Goal: Information Seeking & Learning: Learn about a topic

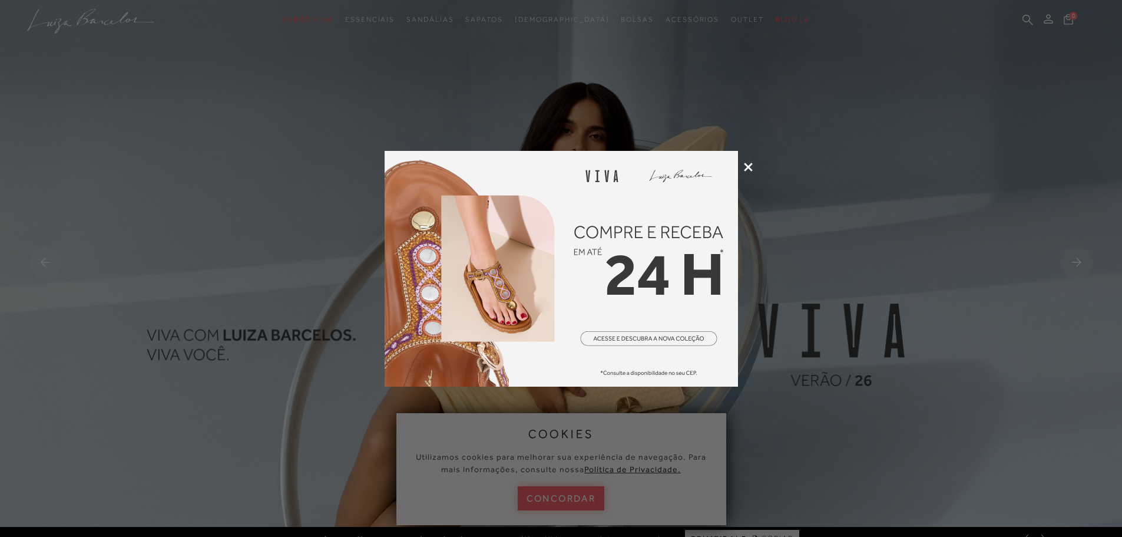
click at [746, 167] on icon at bounding box center [748, 167] width 9 height 9
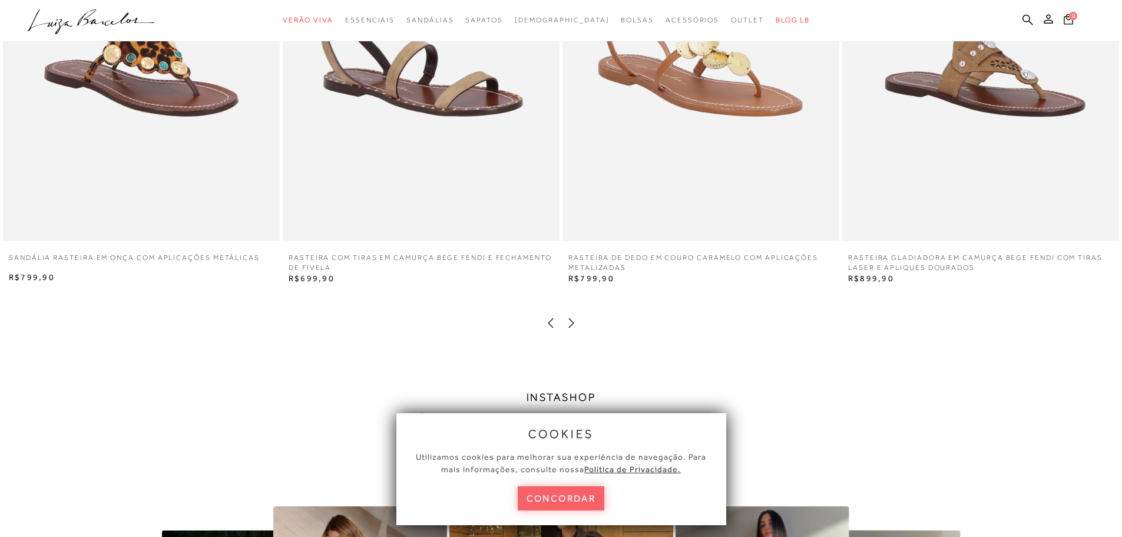
scroll to position [2298, 0]
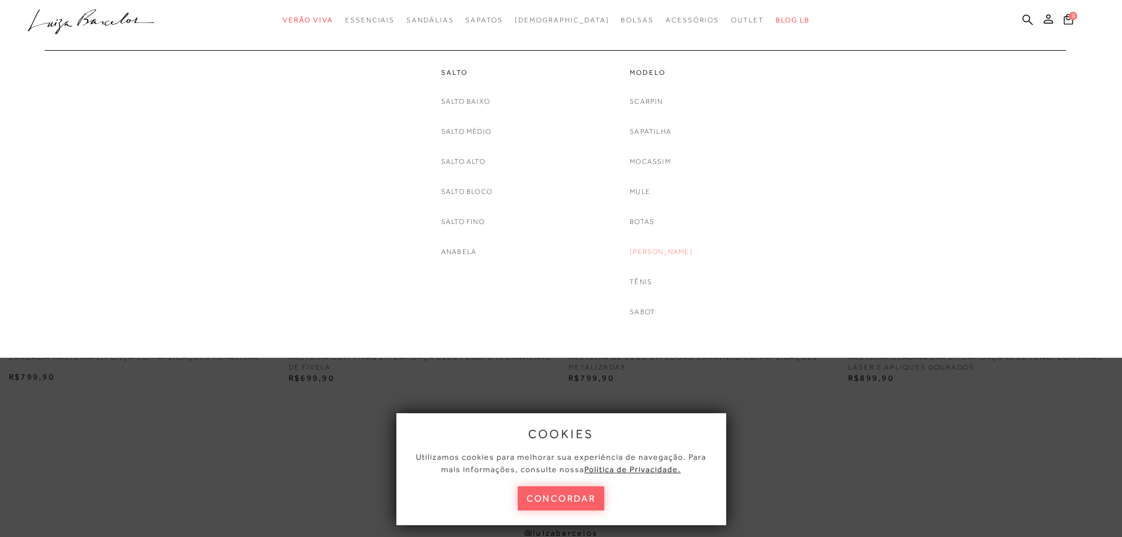
click at [663, 250] on link "[PERSON_NAME]" at bounding box center [661, 252] width 63 height 12
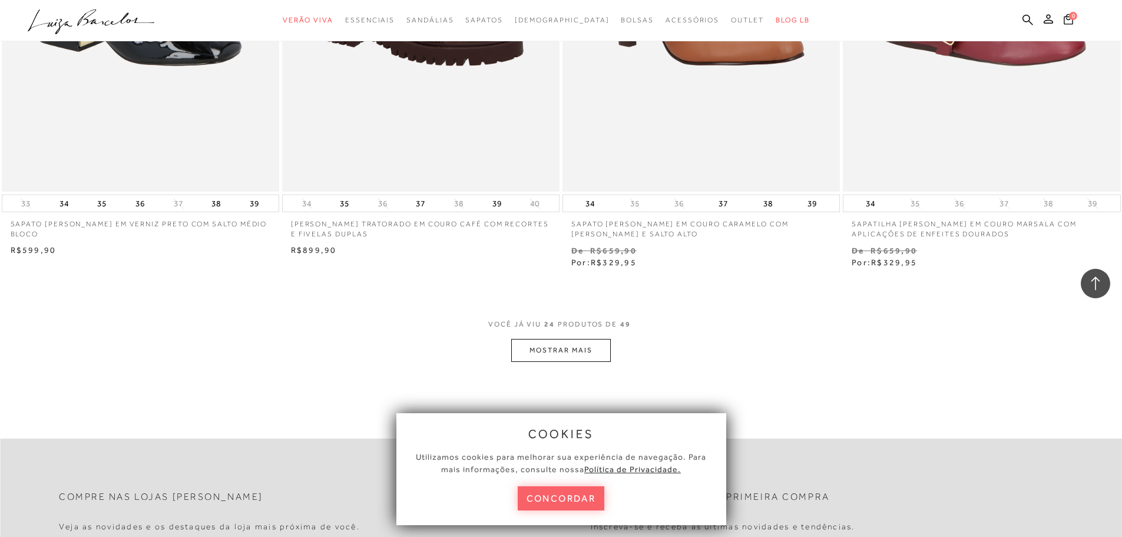
scroll to position [2828, 0]
click at [563, 352] on button "MOSTRAR MAIS" at bounding box center [560, 349] width 99 height 23
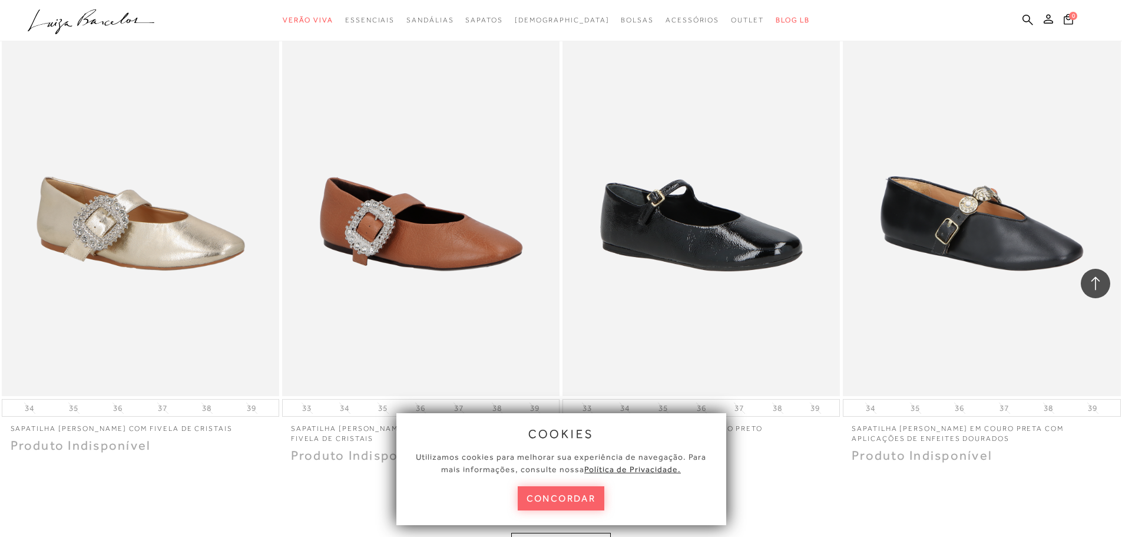
scroll to position [5892, 0]
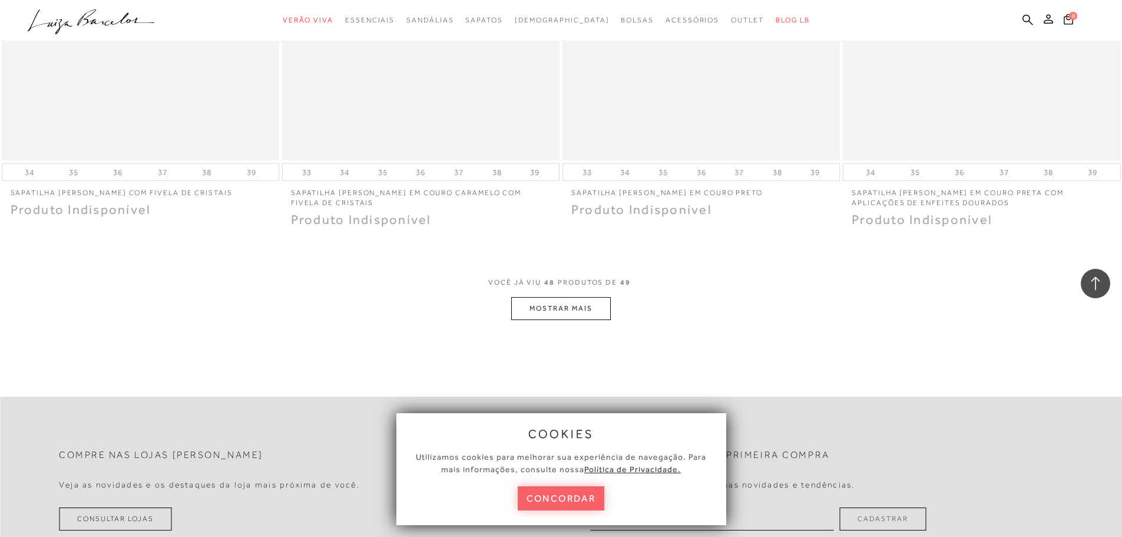
click at [546, 313] on button "MOSTRAR MAIS" at bounding box center [560, 308] width 99 height 23
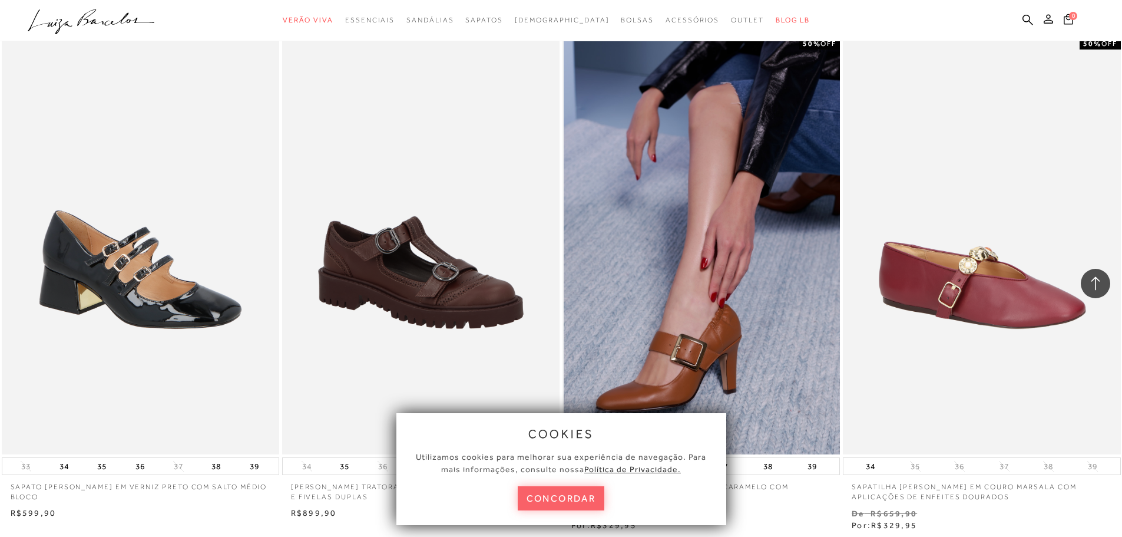
scroll to position [2592, 0]
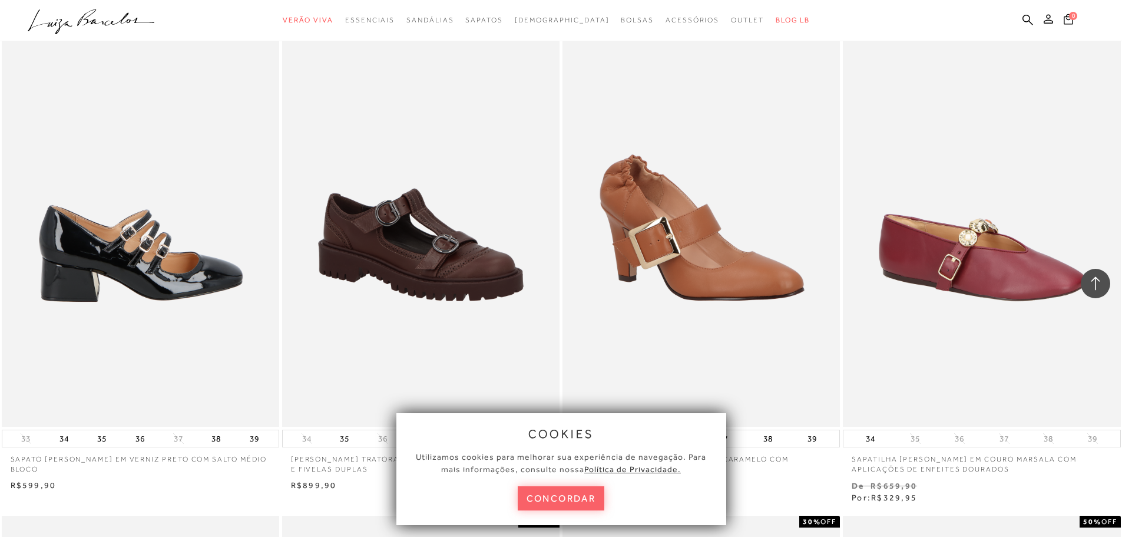
click at [162, 273] on img at bounding box center [141, 218] width 276 height 417
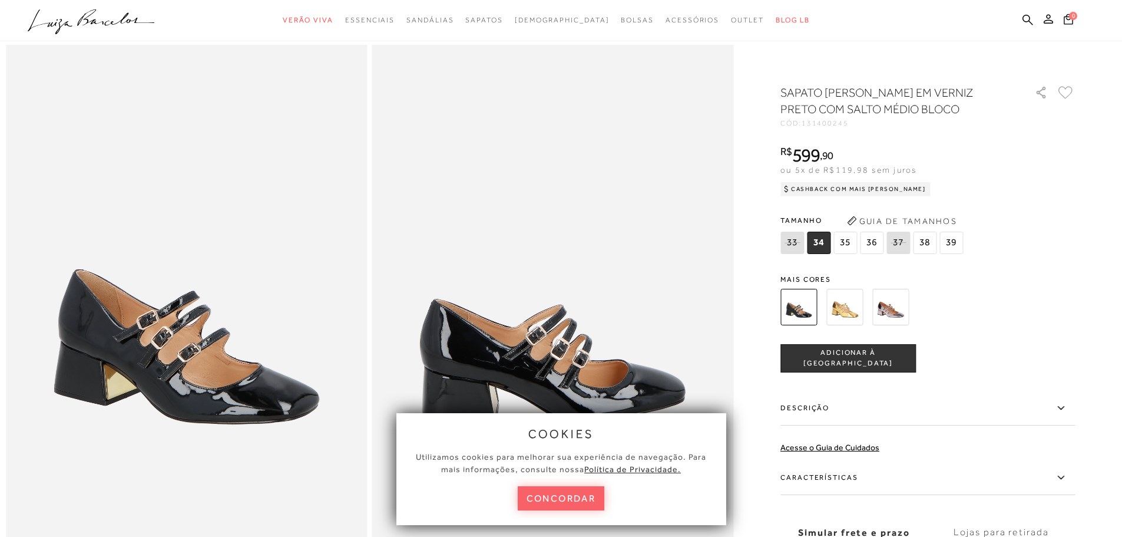
scroll to position [118, 0]
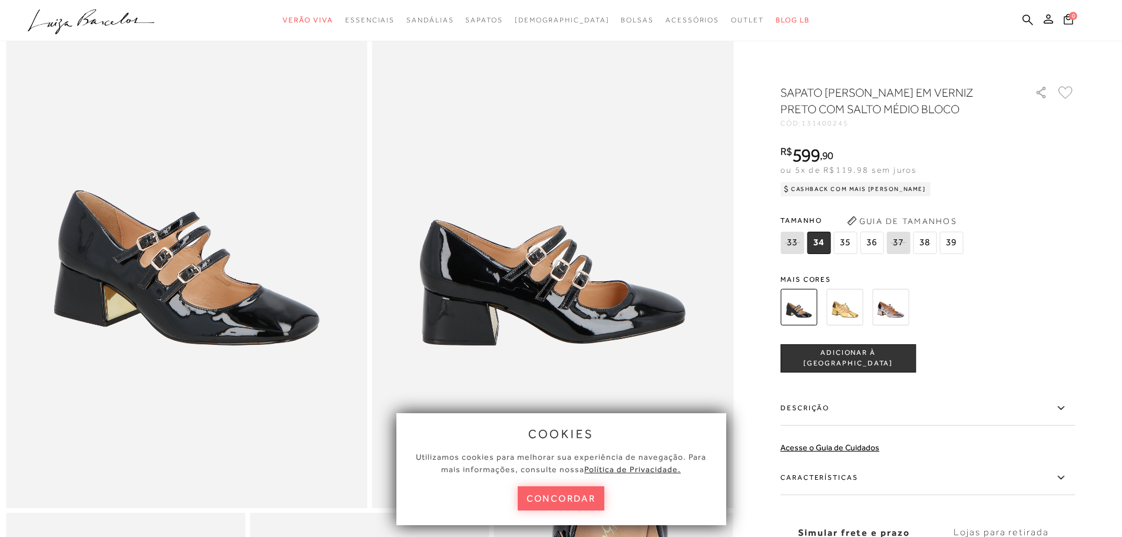
click at [850, 312] on img at bounding box center [845, 307] width 37 height 37
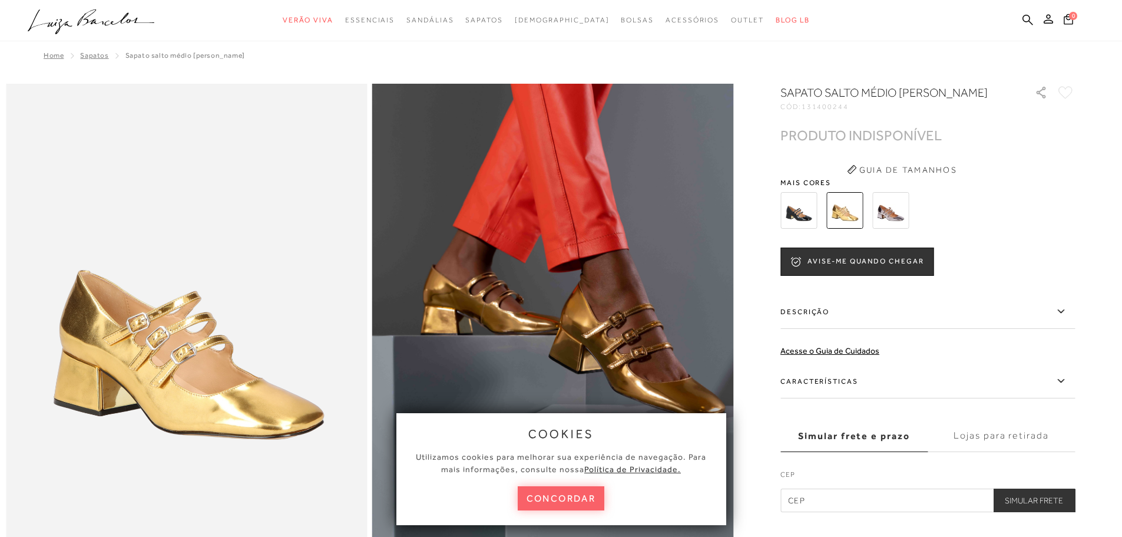
click at [894, 227] on img at bounding box center [891, 210] width 37 height 37
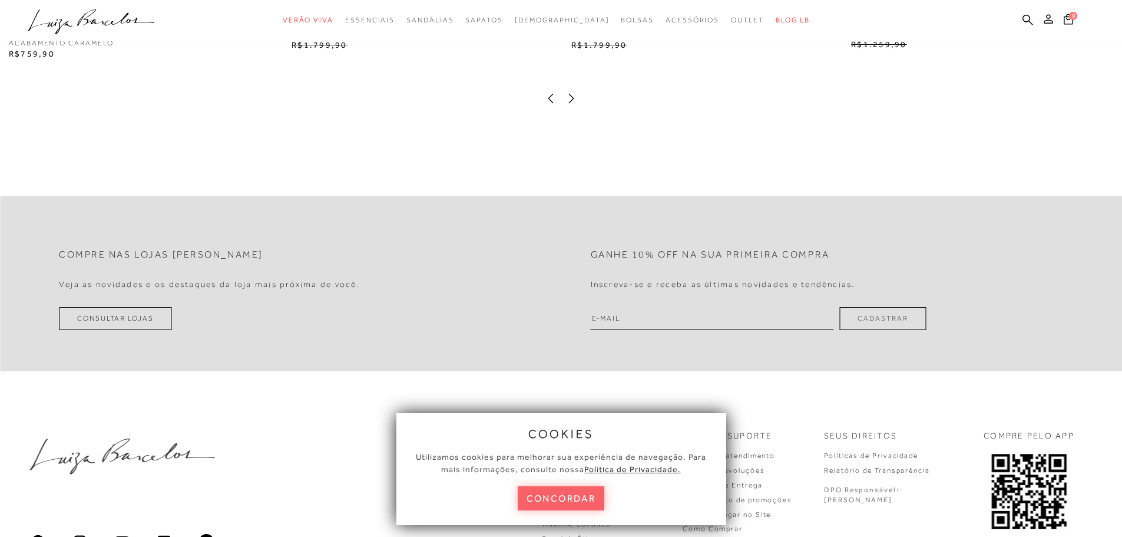
scroll to position [2531, 0]
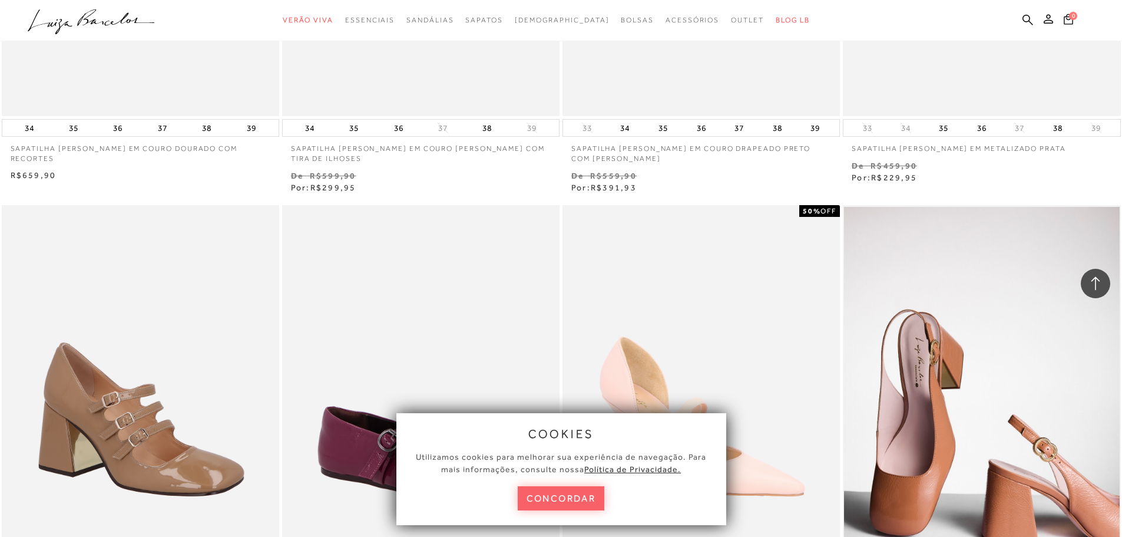
scroll to position [3535, 0]
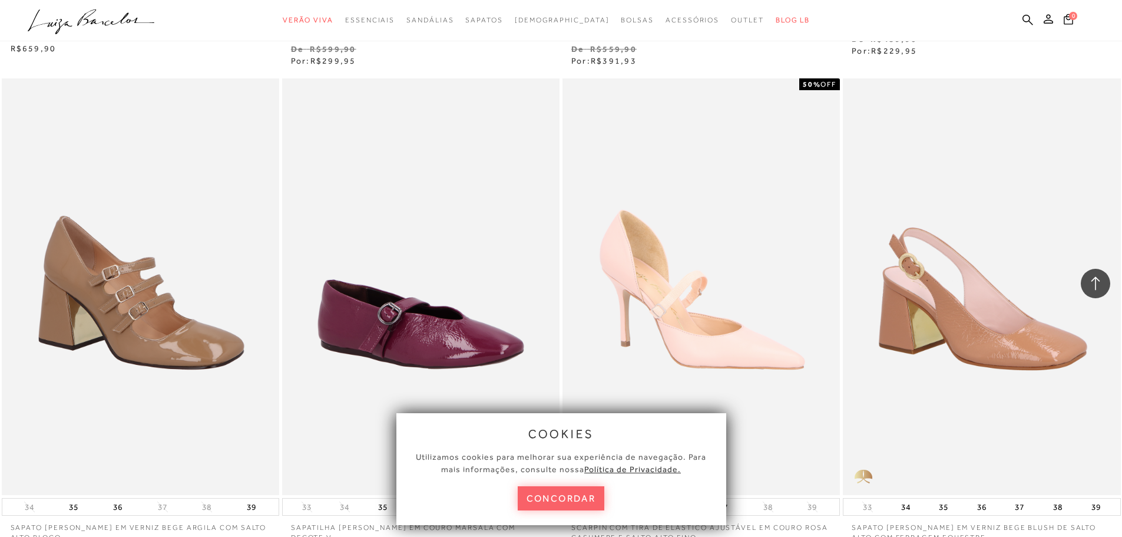
click at [1010, 342] on img at bounding box center [982, 286] width 276 height 417
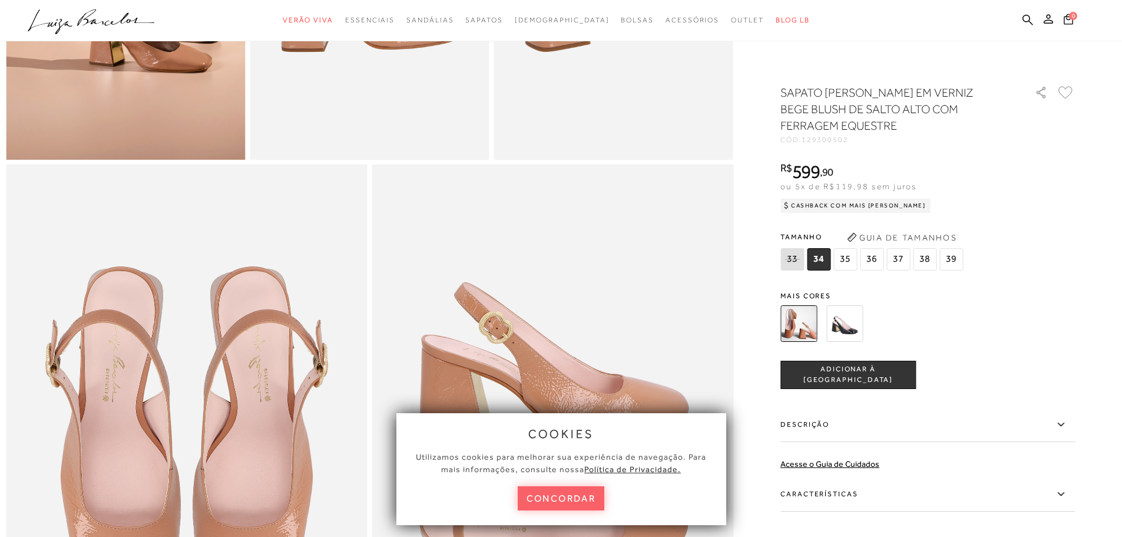
scroll to position [825, 0]
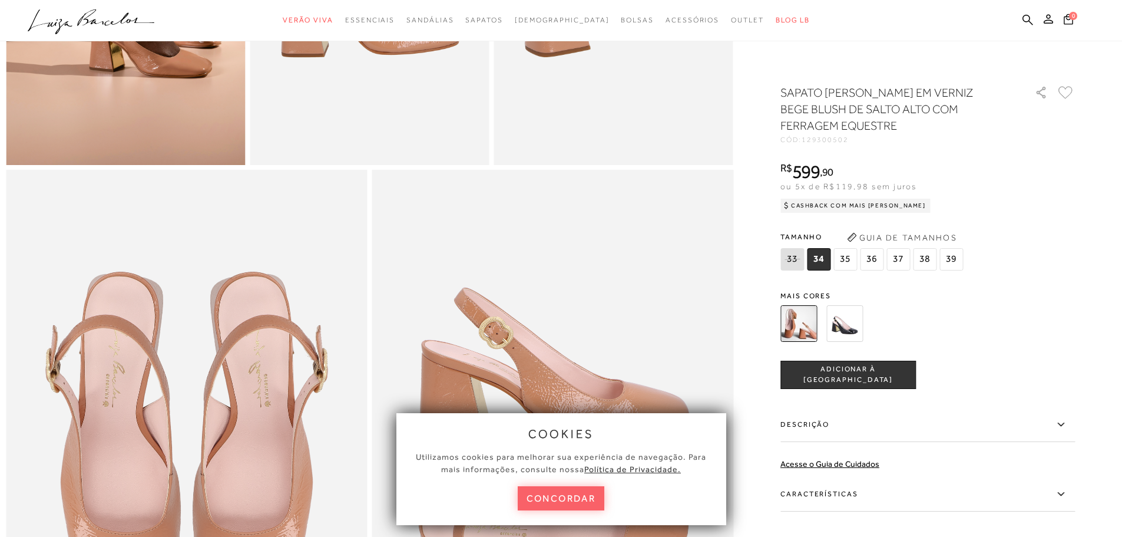
click at [857, 325] on img at bounding box center [845, 323] width 37 height 37
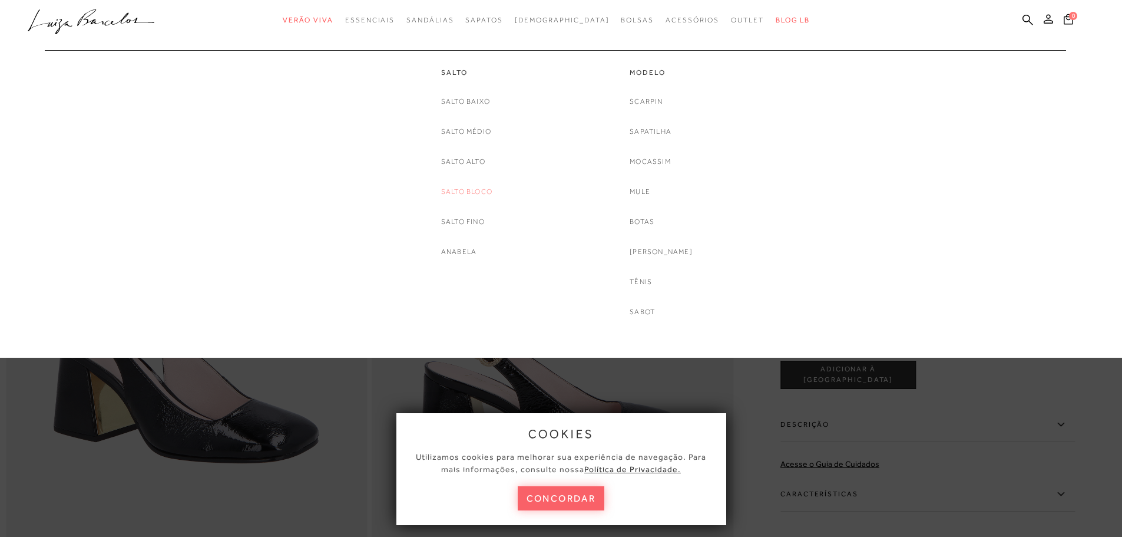
click at [468, 191] on link "Salto Bloco" at bounding box center [466, 192] width 51 height 12
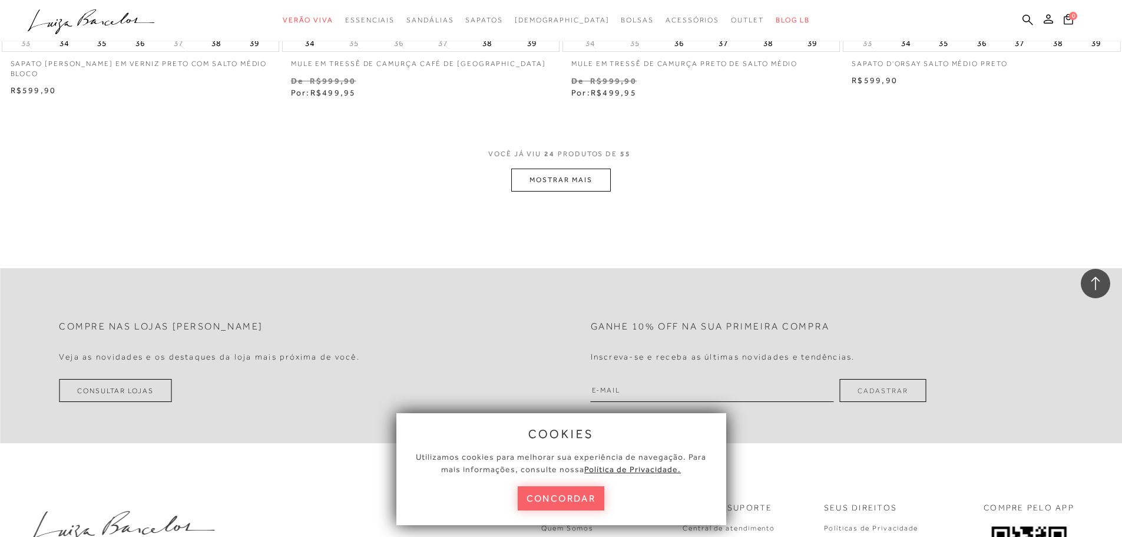
scroll to position [2946, 0]
click at [567, 171] on button "MOSTRAR MAIS" at bounding box center [560, 177] width 99 height 23
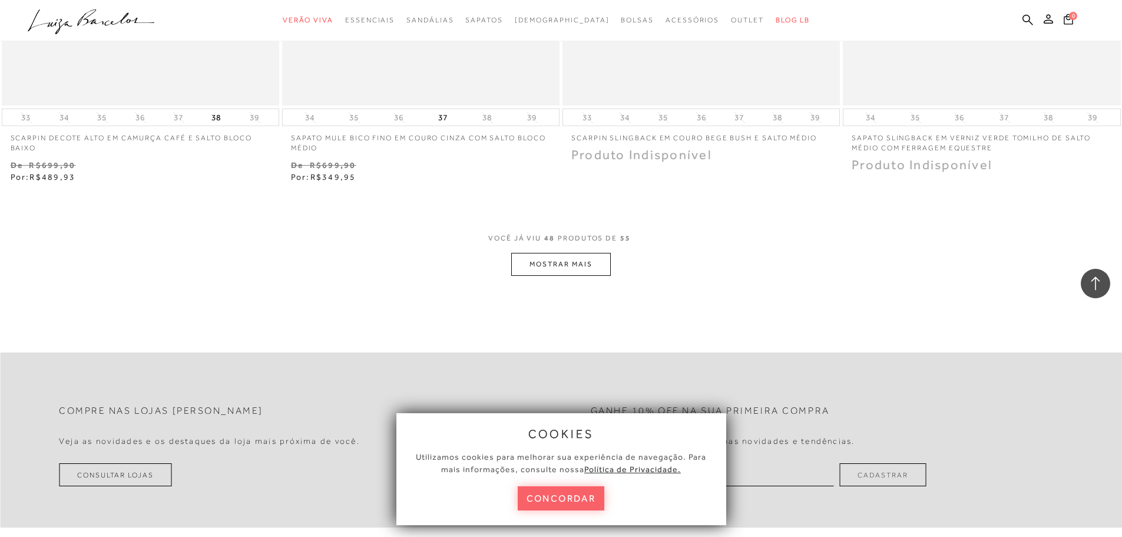
scroll to position [5951, 0]
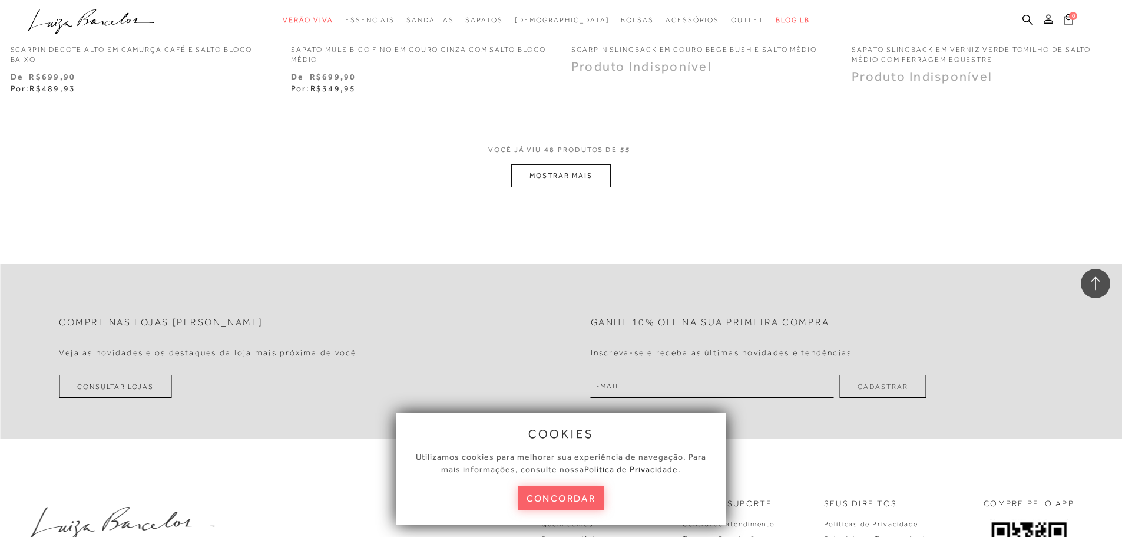
click at [574, 176] on button "MOSTRAR MAIS" at bounding box center [560, 175] width 99 height 23
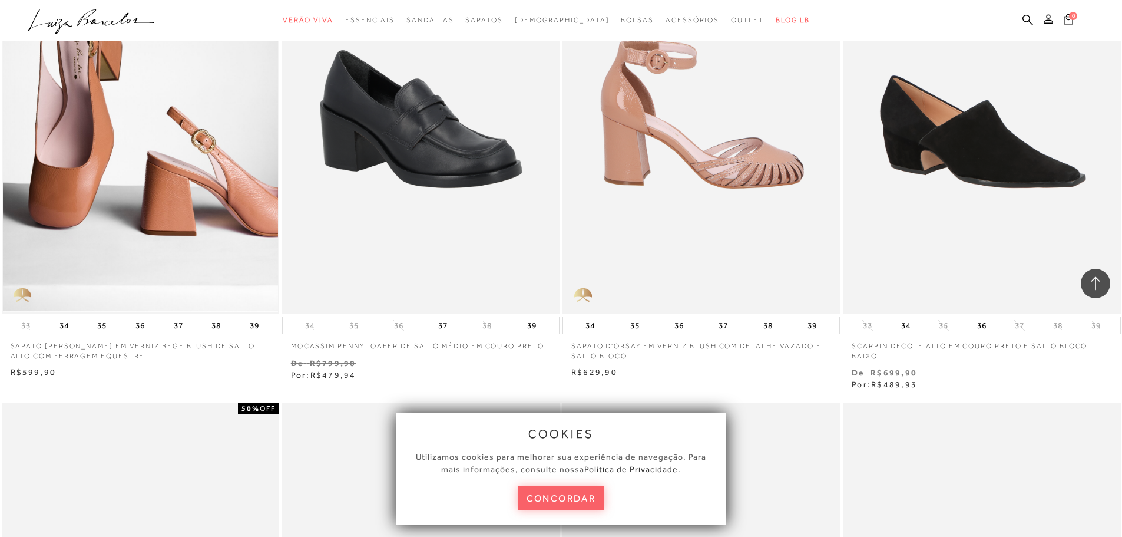
scroll to position [3653, 0]
click at [744, 179] on img at bounding box center [702, 104] width 276 height 417
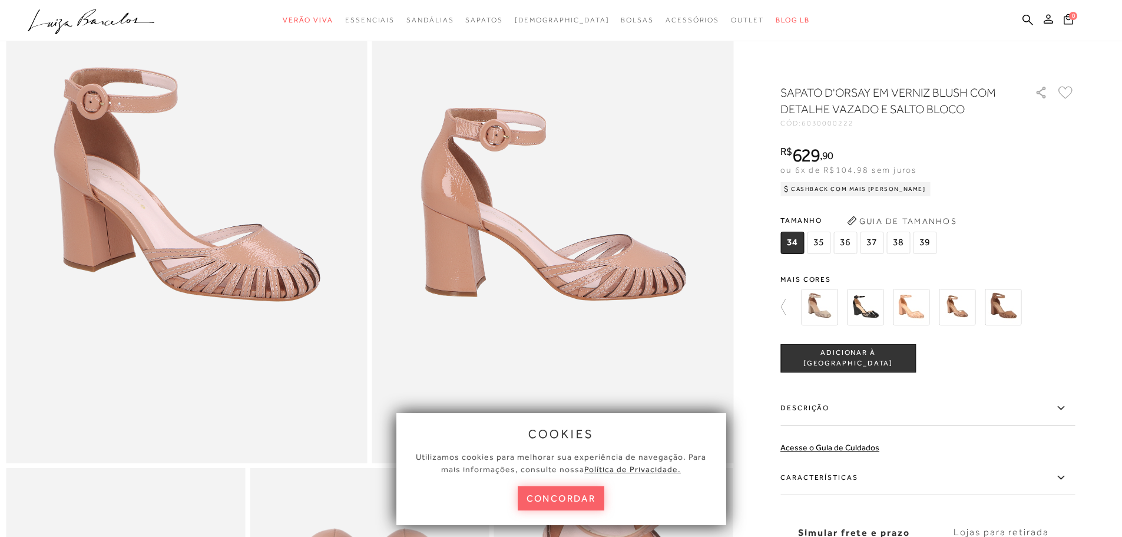
scroll to position [118, 0]
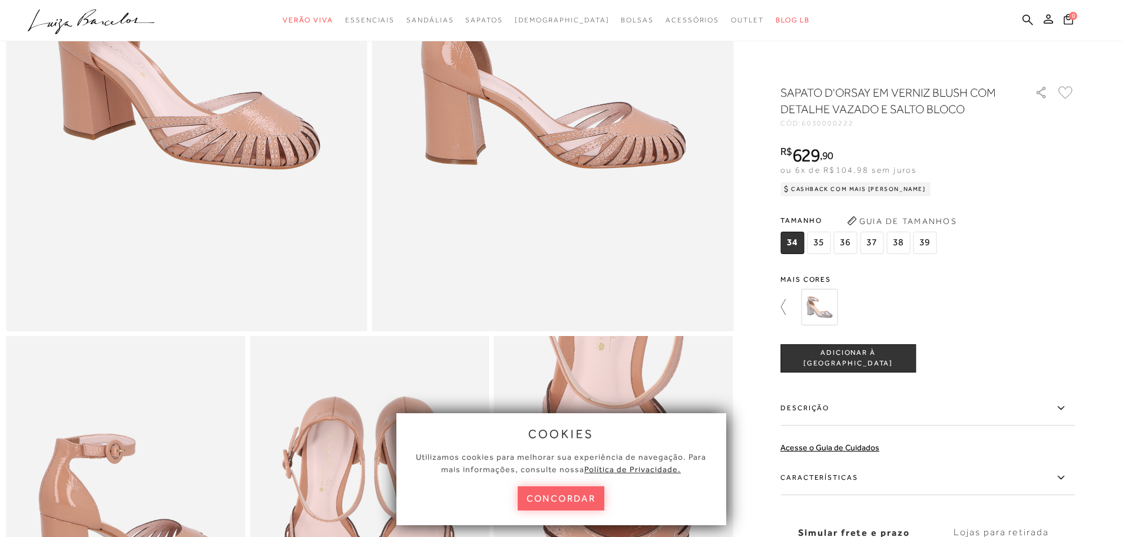
click at [786, 308] on icon at bounding box center [783, 307] width 5 height 16
click at [1018, 315] on img at bounding box center [1003, 307] width 37 height 37
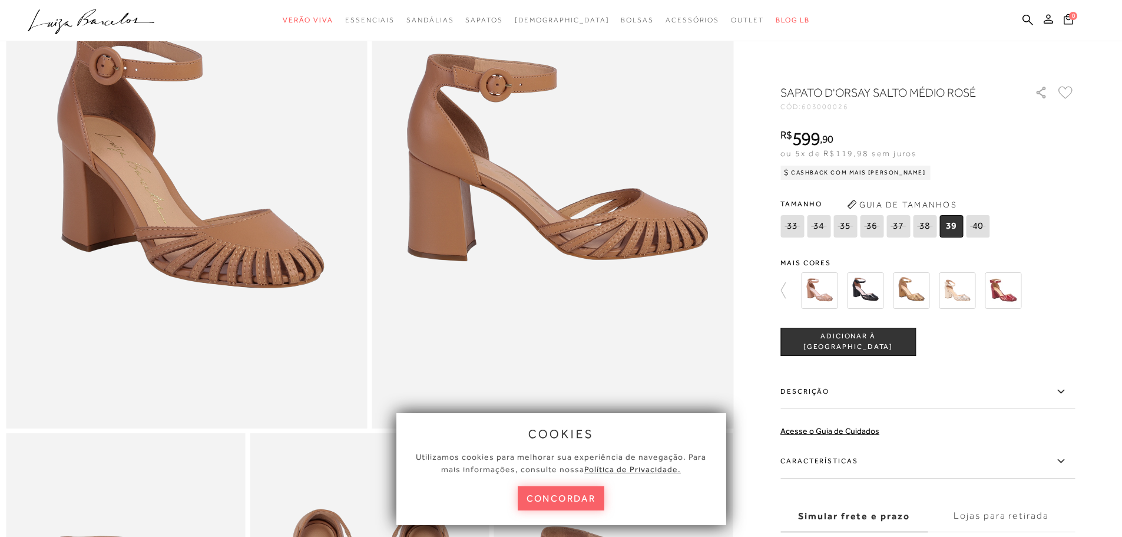
scroll to position [177, 0]
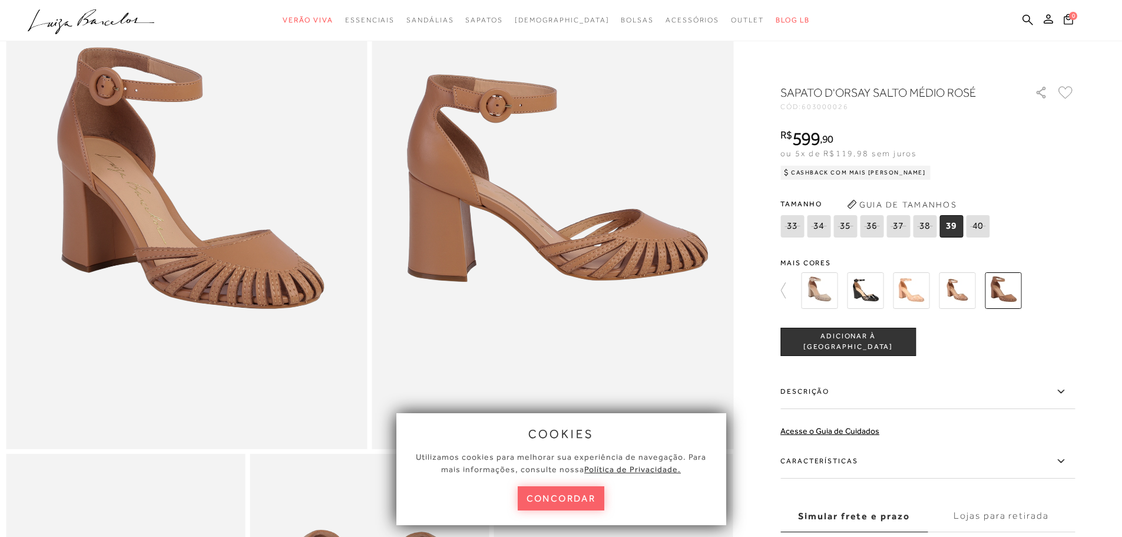
drag, startPoint x: 987, startPoint y: 28, endPoint x: 918, endPoint y: 3, distance: 73.8
click at [987, 28] on ul ".a{fill-rule:evenodd;} Verão Viva Em alta Favoritos das Influenciadoras Apostas…" at bounding box center [552, 20] width 1049 height 22
